Goal: Task Accomplishment & Management: Complete application form

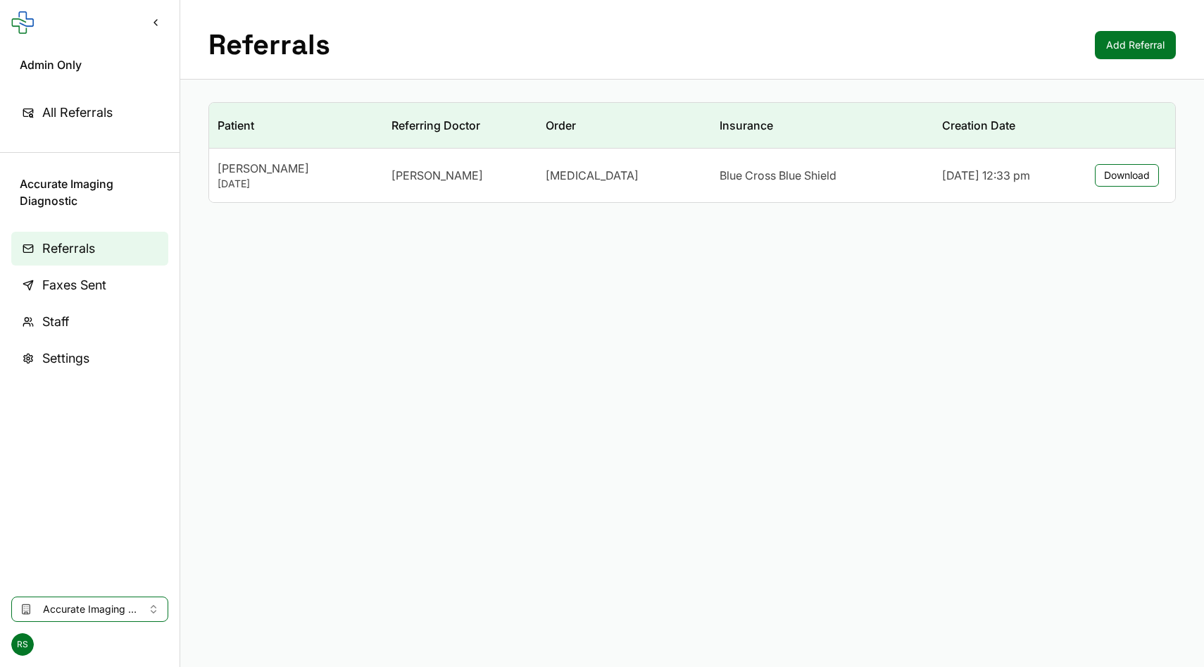
click at [24, 640] on span "RS" at bounding box center [22, 644] width 23 height 23
click at [56, 641] on div "RS" at bounding box center [89, 644] width 157 height 23
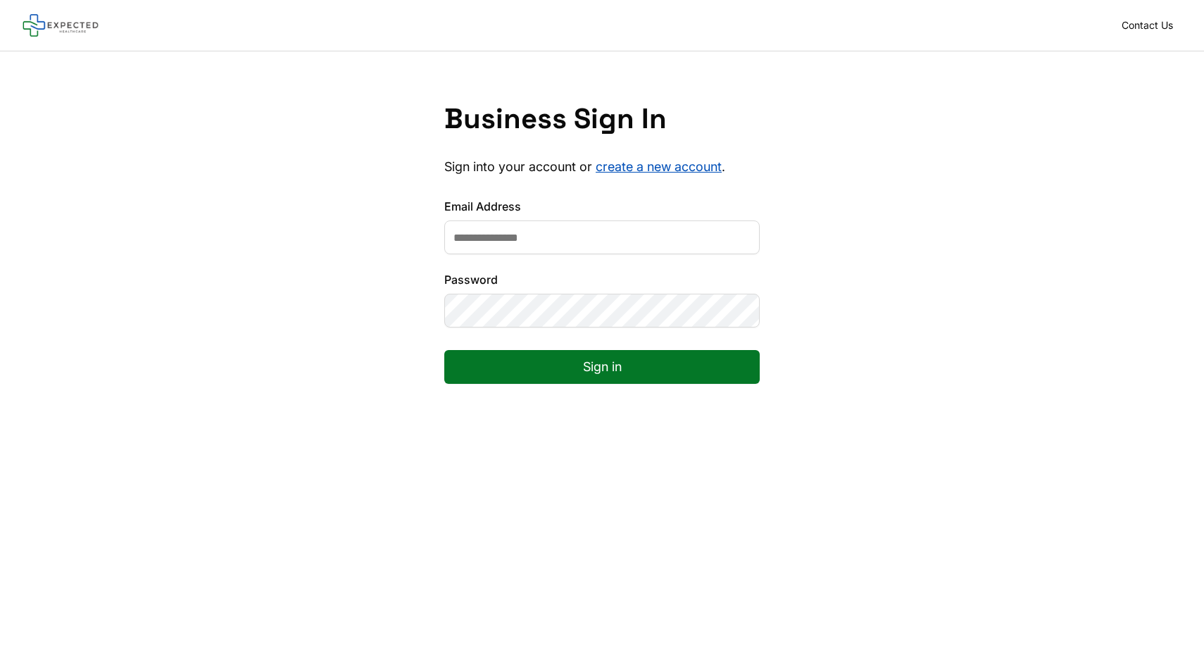
click at [462, 238] on input "Email Address" at bounding box center [601, 237] width 315 height 34
type input "**********"
click at [522, 379] on button "Sign in" at bounding box center [601, 367] width 315 height 34
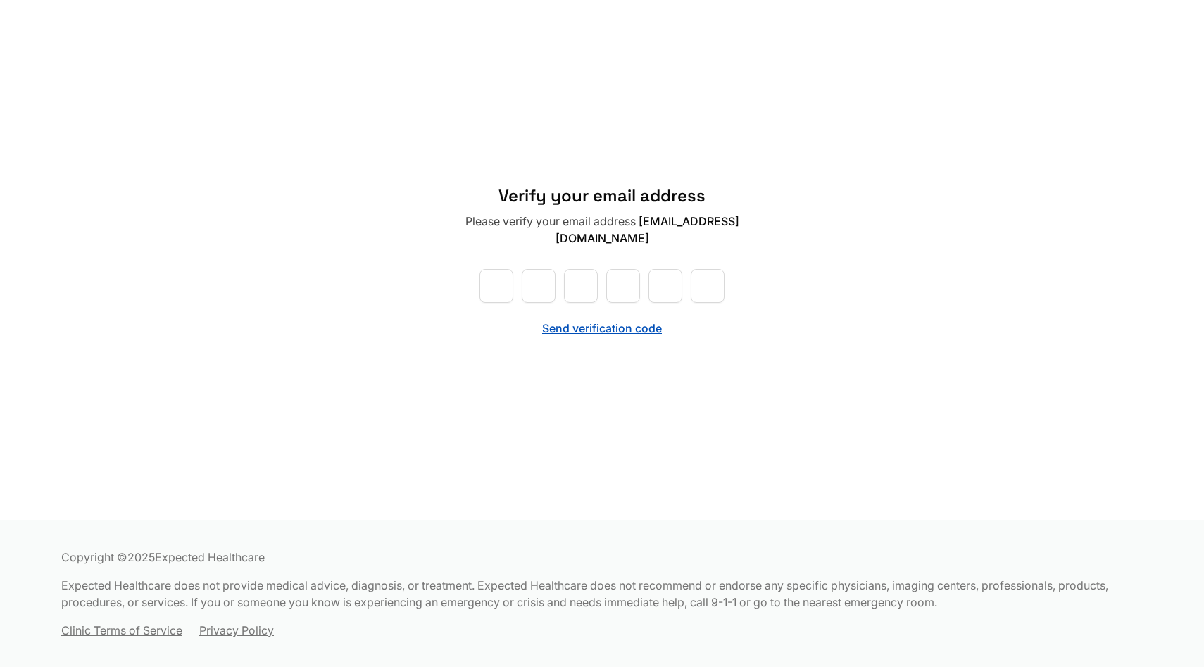
click at [576, 320] on button "Send verification code" at bounding box center [602, 328] width 120 height 17
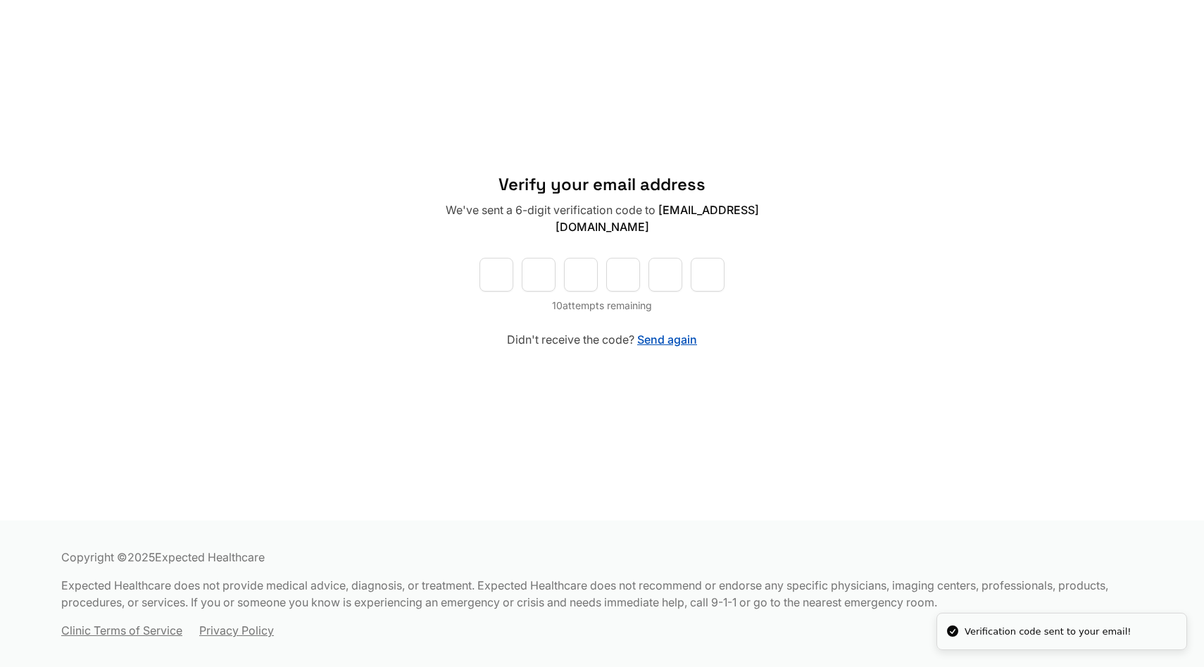
click at [491, 270] on input "text" at bounding box center [496, 275] width 34 height 34
paste input "*"
type input "*"
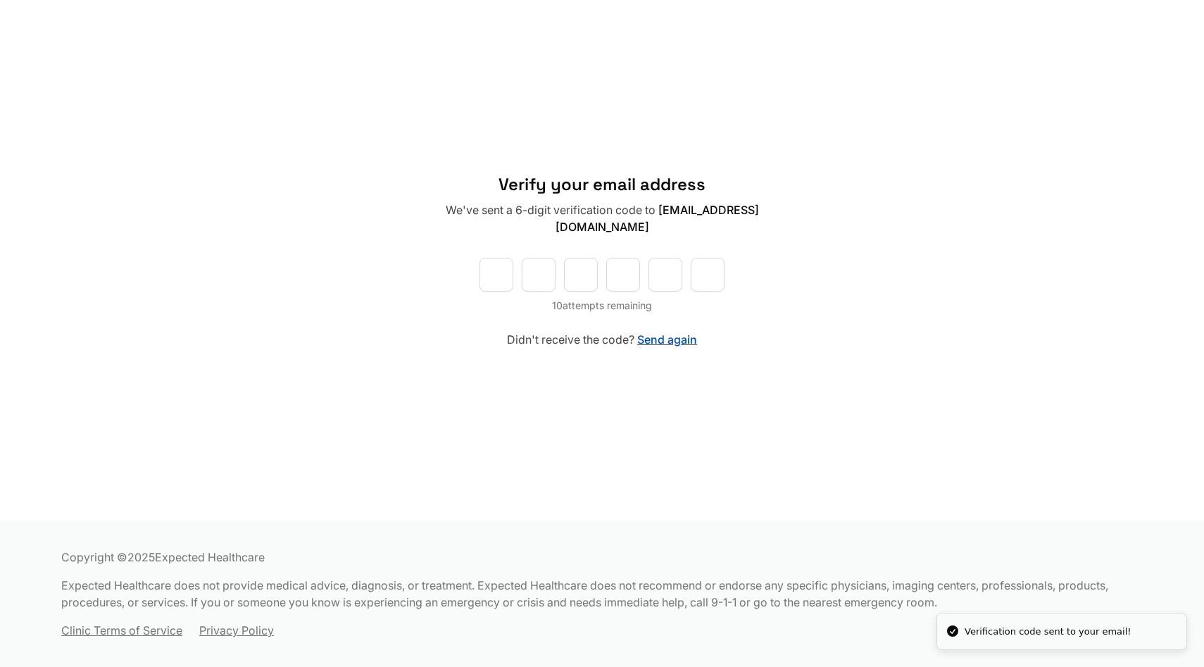
type input "*"
